Goal: Find specific page/section: Find specific page/section

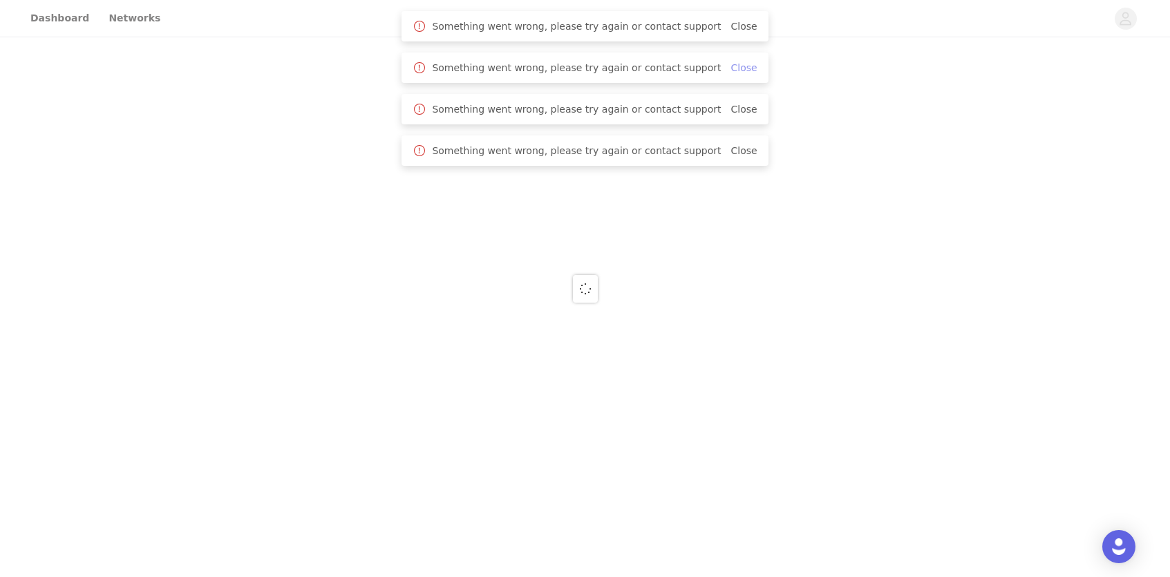
click at [733, 25] on link "Close" at bounding box center [743, 26] width 26 height 11
